Goal: Task Accomplishment & Management: Manage account settings

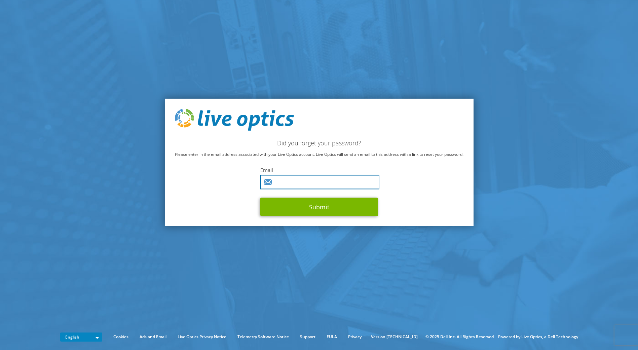
click at [334, 181] on input "text" at bounding box center [319, 182] width 119 height 14
type input "magnus.kristoffersson@ingrammicro.com"
click at [260, 198] on button "Submit" at bounding box center [319, 207] width 118 height 18
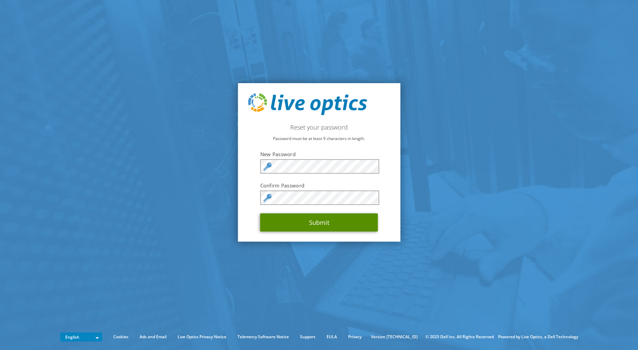
click at [320, 224] on button "Submit" at bounding box center [319, 222] width 118 height 18
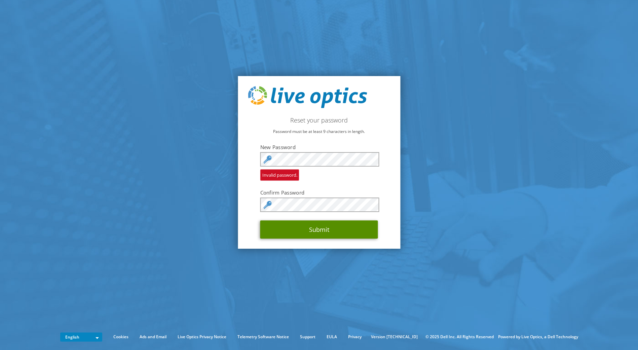
click at [321, 228] on button "Submit" at bounding box center [319, 229] width 118 height 18
